Goal: Register for event/course

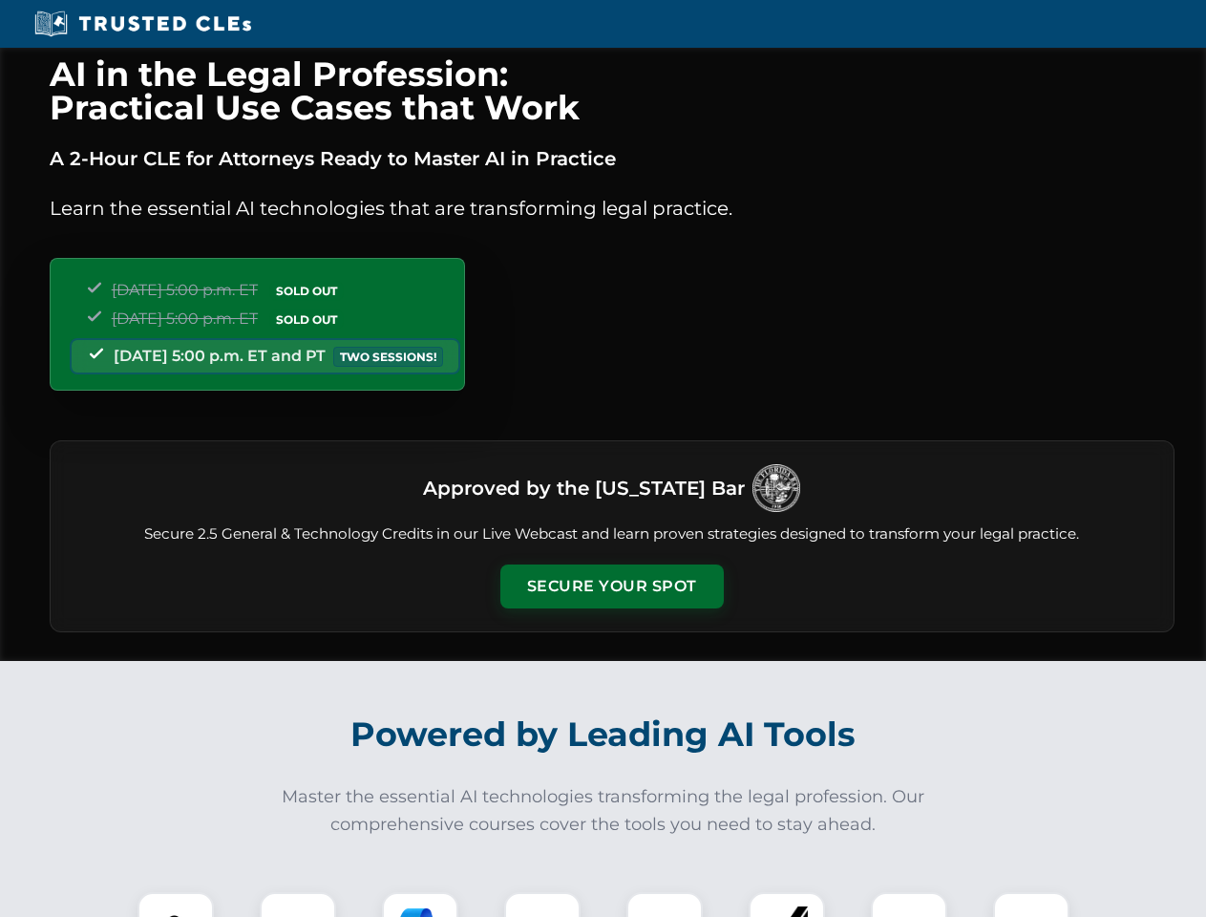
click at [611, 586] on button "Secure Your Spot" at bounding box center [611, 586] width 223 height 44
click at [176, 904] on img at bounding box center [175, 929] width 55 height 55
click at [298, 904] on div at bounding box center [298, 930] width 76 height 76
click at [420, 904] on div at bounding box center [420, 930] width 76 height 76
click at [542, 904] on img at bounding box center [542, 929] width 53 height 53
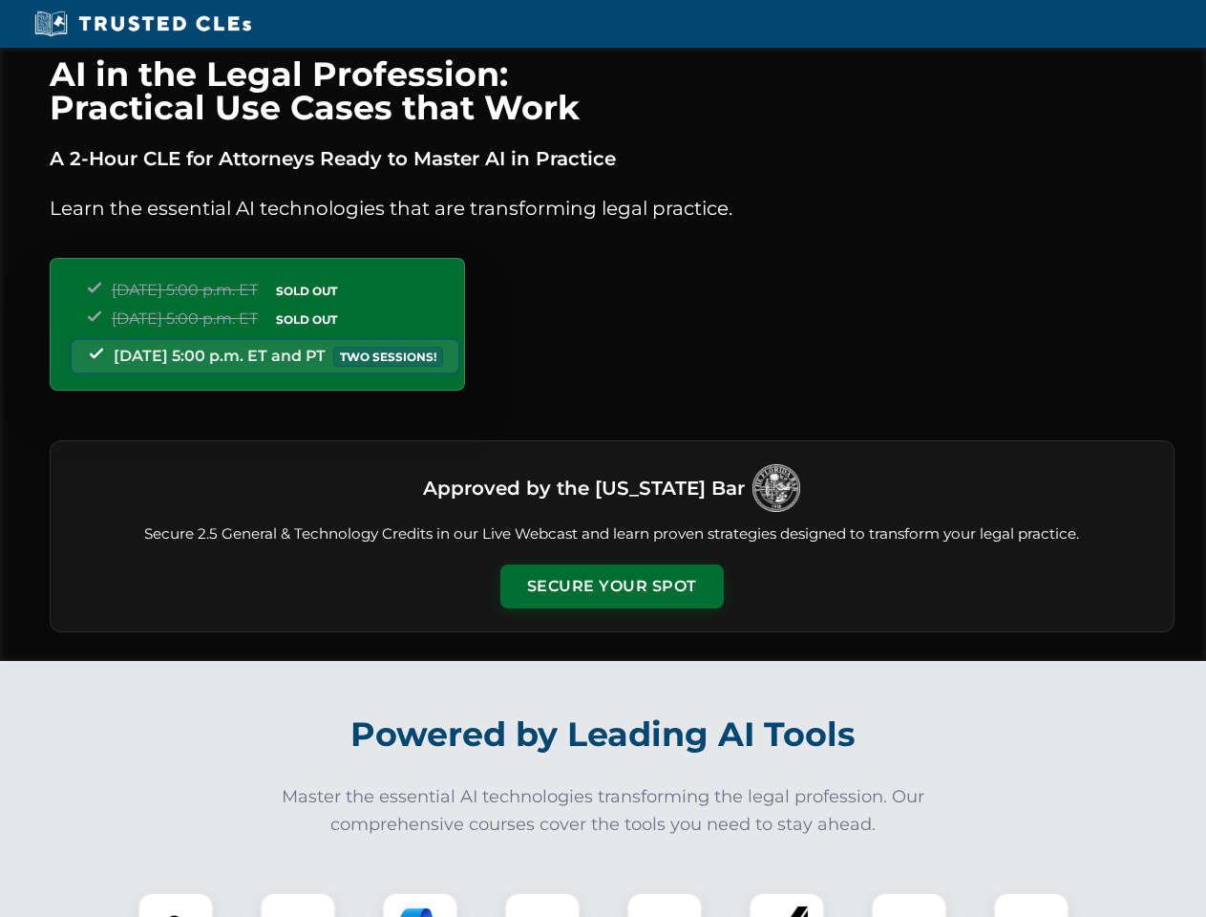
click at [665, 904] on div at bounding box center [664, 930] width 76 height 76
click at [787, 904] on div at bounding box center [787, 930] width 76 height 76
click at [909, 904] on img at bounding box center [908, 929] width 53 height 53
click at [1031, 904] on img at bounding box center [1031, 929] width 53 height 53
